Goal: Task Accomplishment & Management: Manage account settings

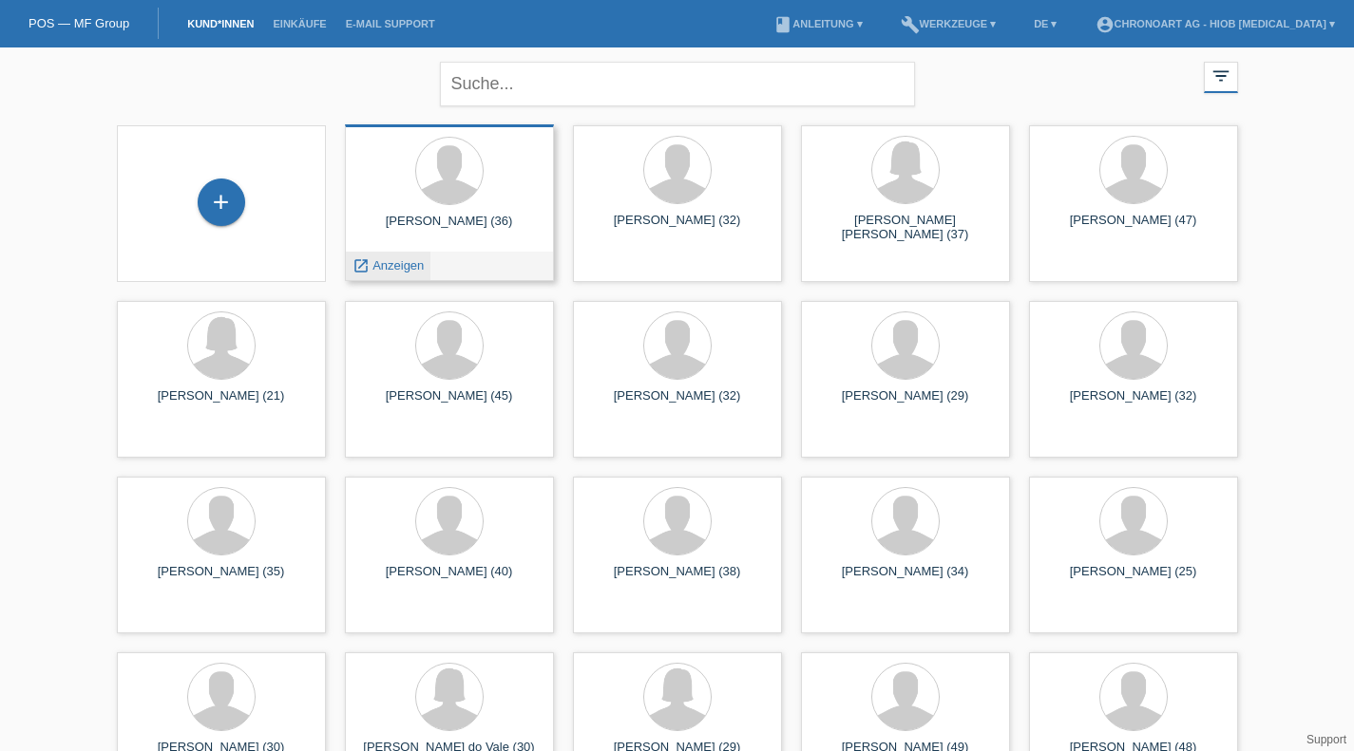
click at [384, 268] on span "Anzeigen" at bounding box center [397, 265] width 51 height 14
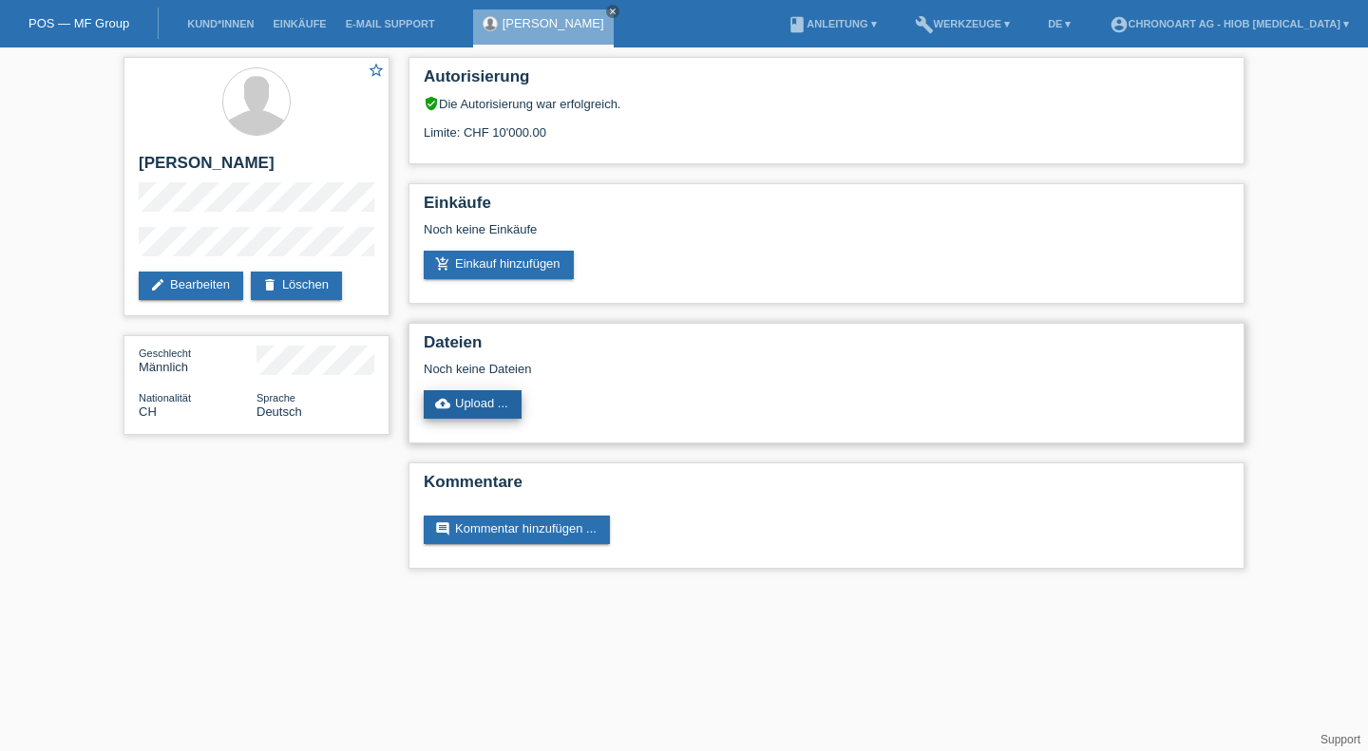
click at [468, 406] on link "cloud_upload Upload ..." at bounding box center [473, 404] width 98 height 28
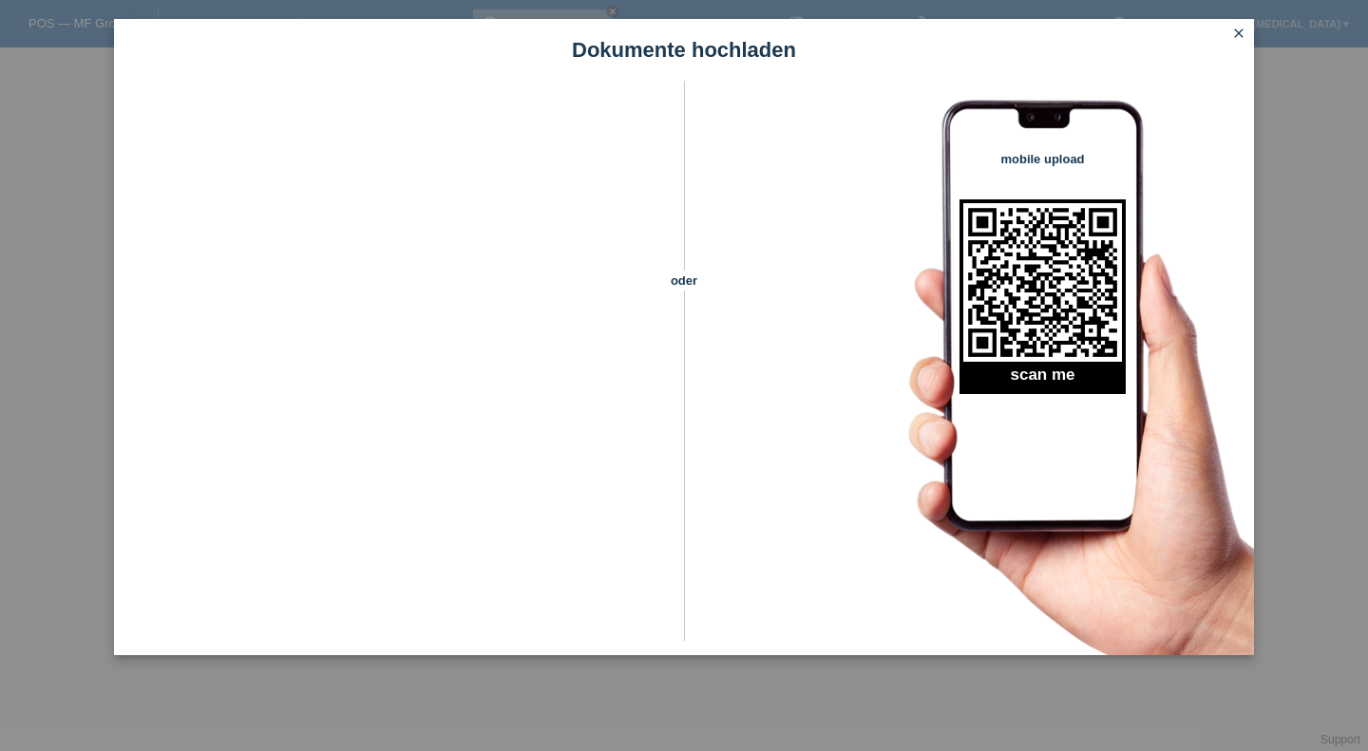
click at [1238, 35] on icon "close" at bounding box center [1238, 33] width 15 height 15
